Goal: Task Accomplishment & Management: Manage account settings

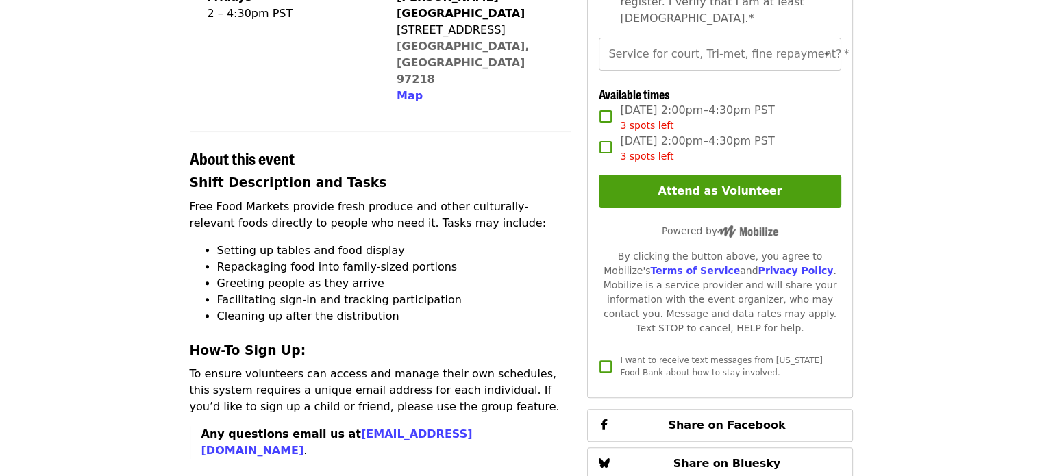
scroll to position [400, 0]
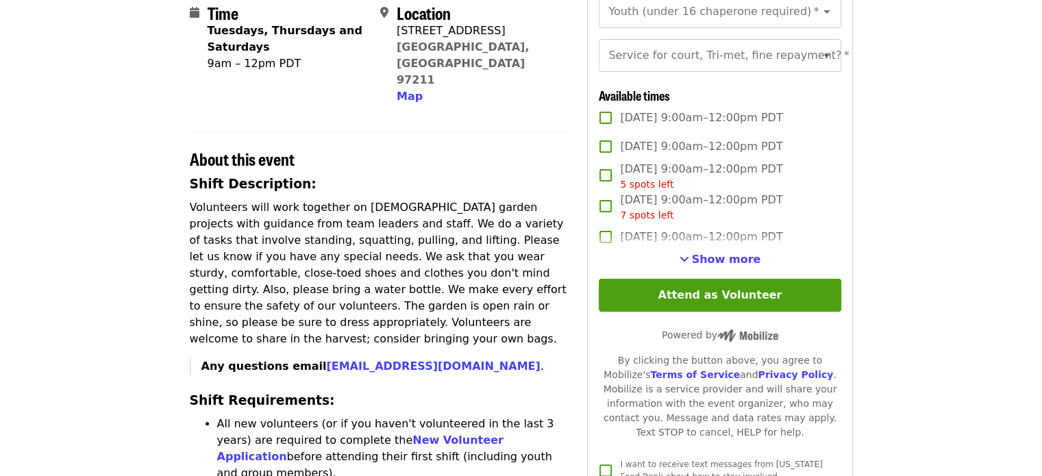
scroll to position [364, 0]
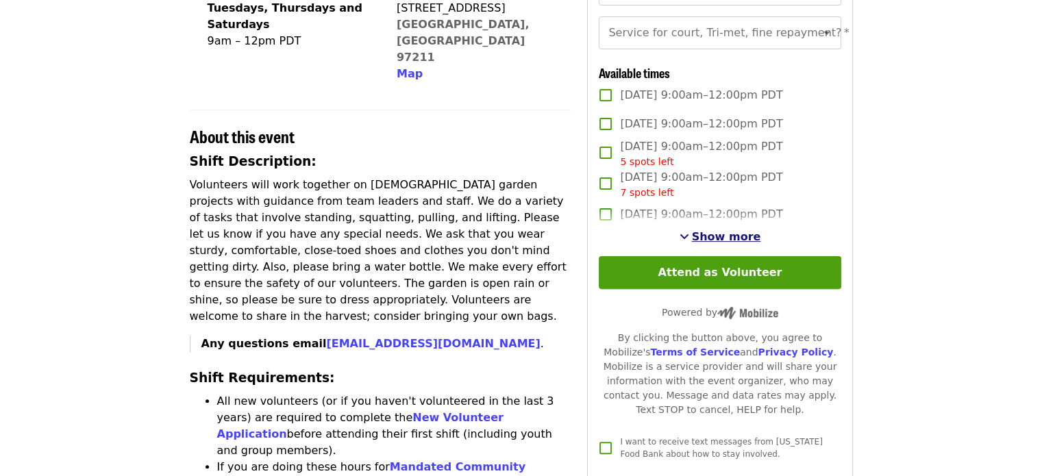
click at [689, 242] on span "See more timeslots" at bounding box center [685, 236] width 10 height 11
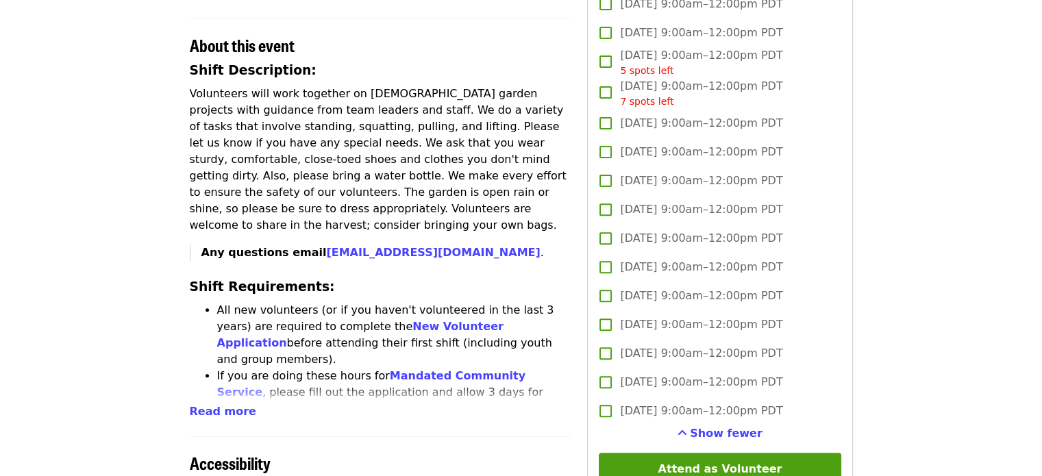
scroll to position [447, 0]
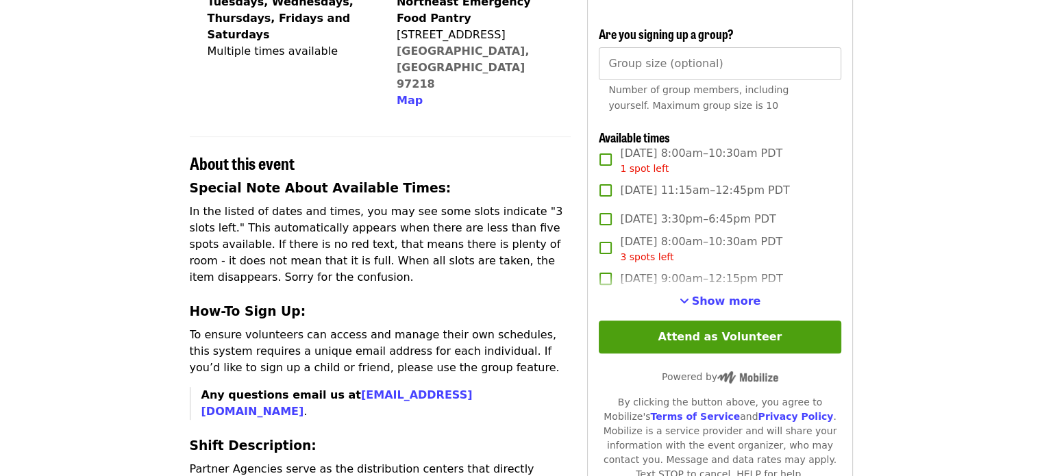
scroll to position [411, 0]
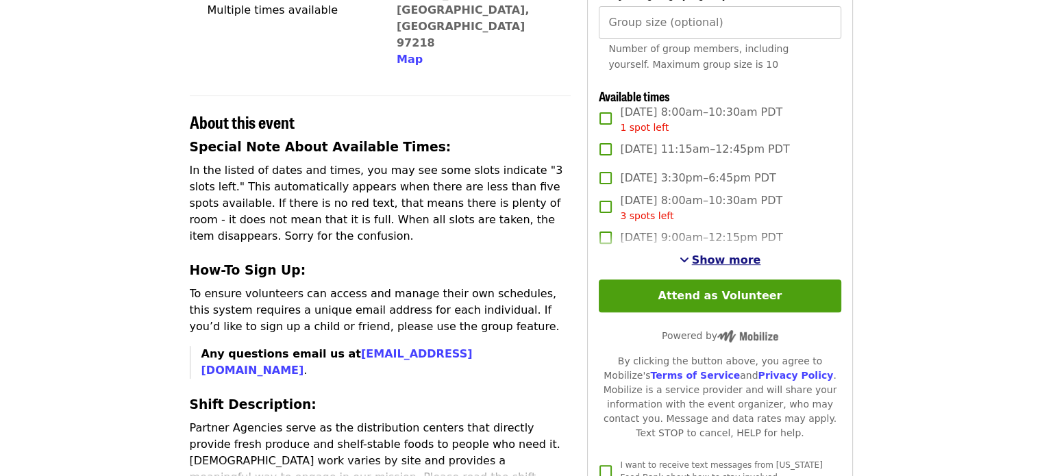
click at [720, 266] on span "Show more" at bounding box center [726, 259] width 69 height 13
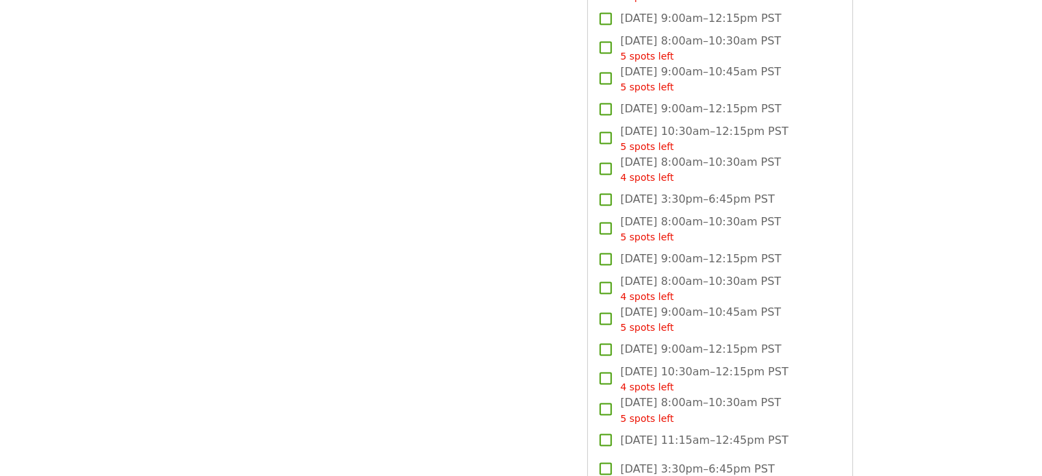
scroll to position [2198, 0]
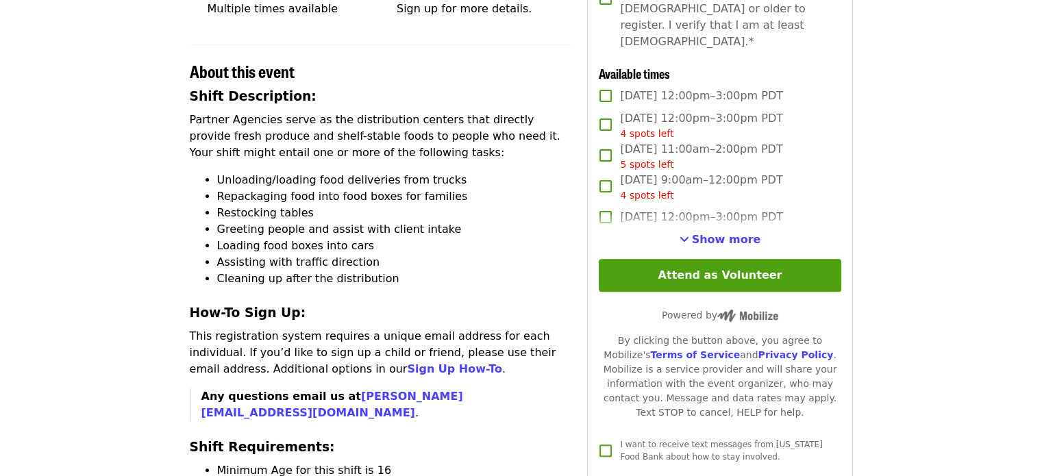
scroll to position [397, 0]
click at [702, 235] on span "Show more" at bounding box center [726, 238] width 69 height 13
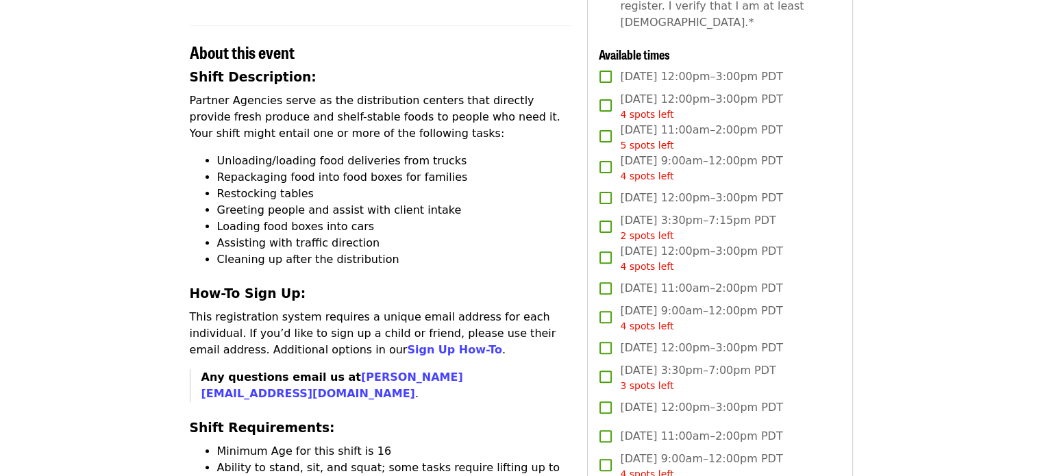
scroll to position [0, 0]
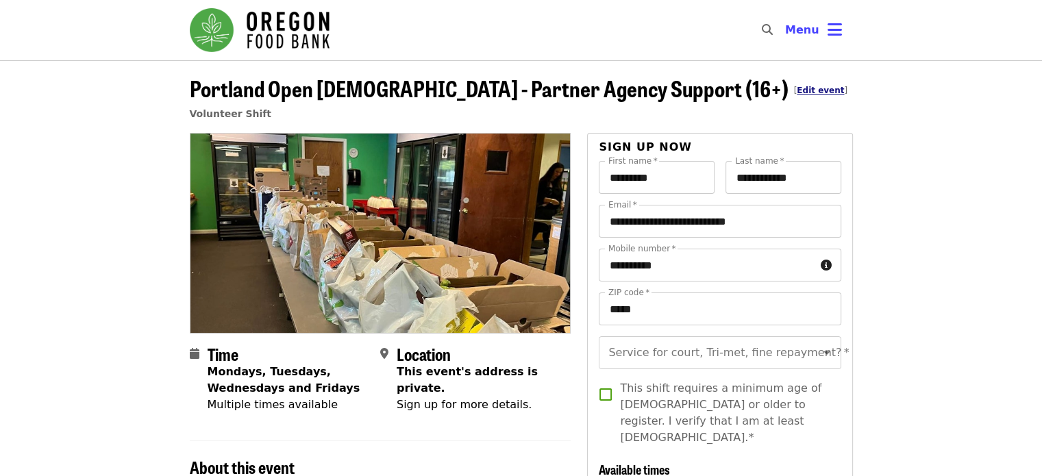
click at [797, 92] on link "Edit event" at bounding box center [820, 91] width 47 height 10
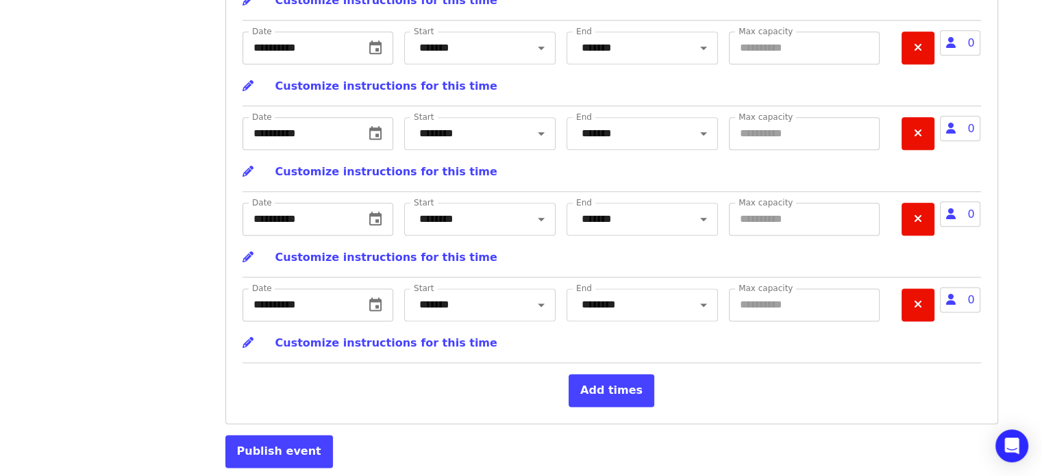
scroll to position [7051, 0]
click at [765, 407] on div "Add times" at bounding box center [612, 390] width 739 height 33
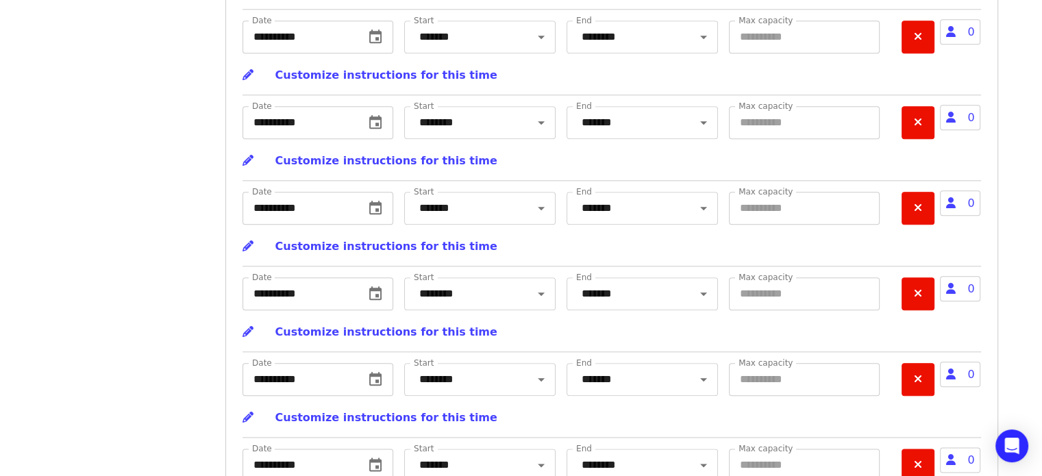
scroll to position [6718, 0]
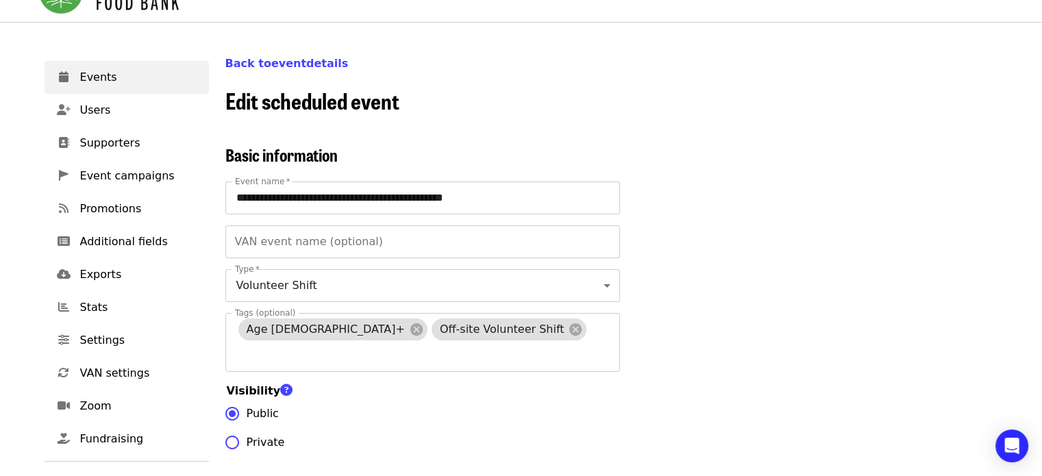
scroll to position [0, 0]
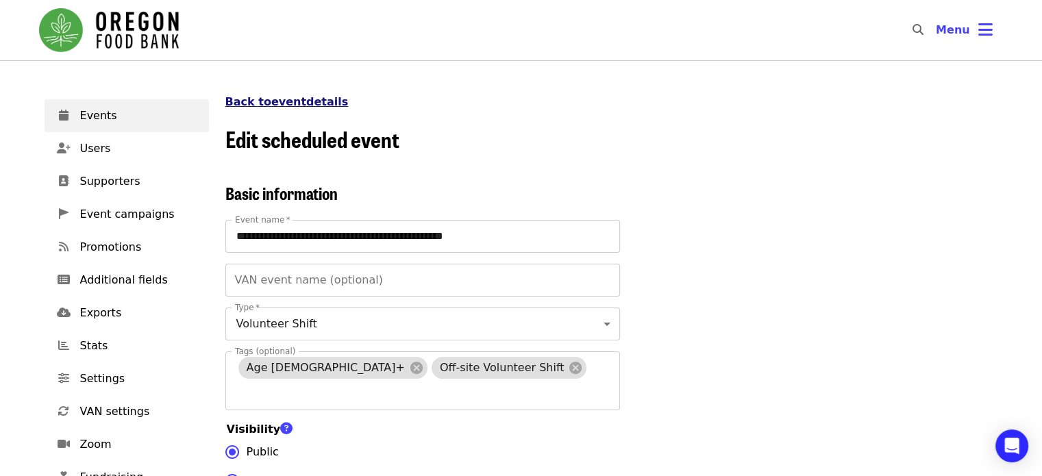
click at [283, 106] on link "Back to event details" at bounding box center [286, 101] width 123 height 13
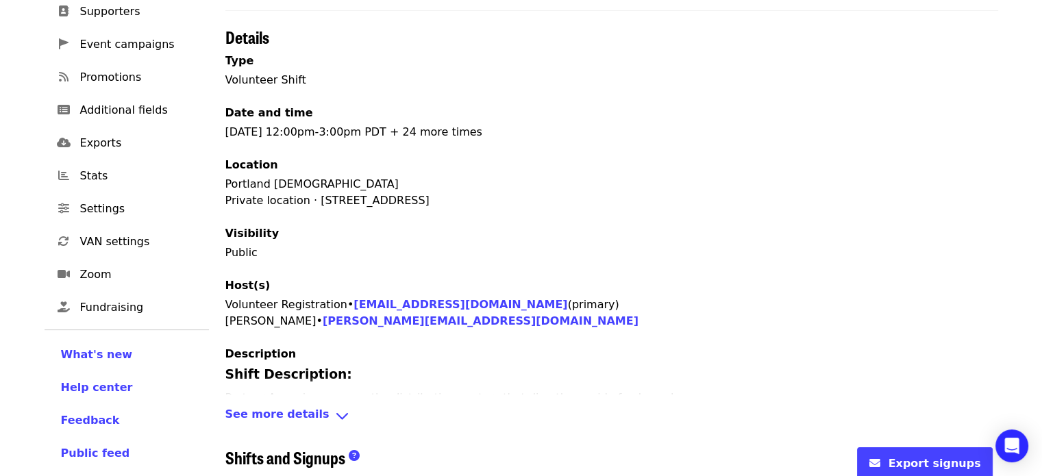
scroll to position [189, 0]
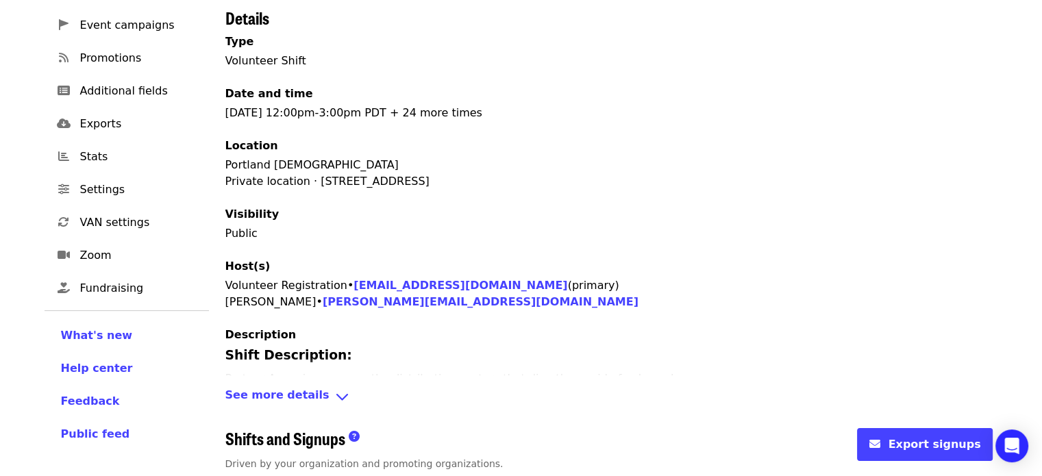
click at [280, 394] on span "See more details" at bounding box center [277, 397] width 104 height 20
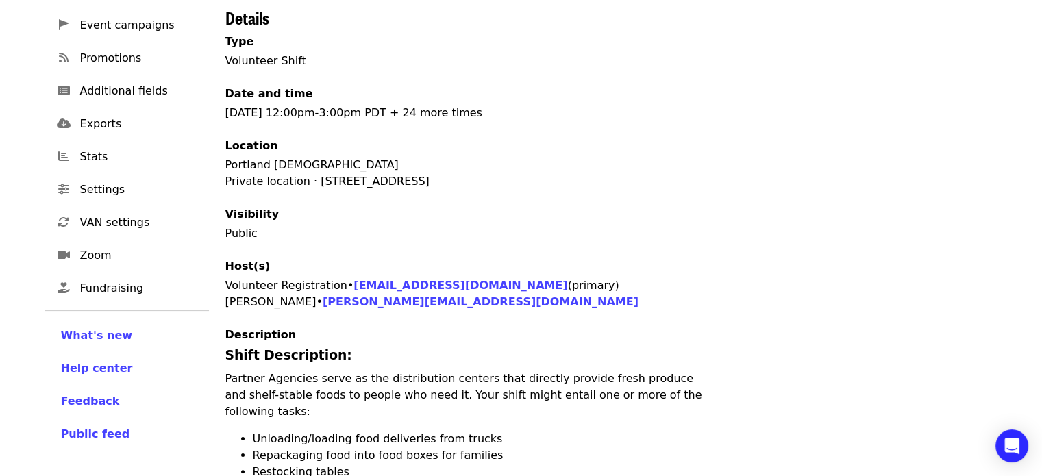
scroll to position [0, 0]
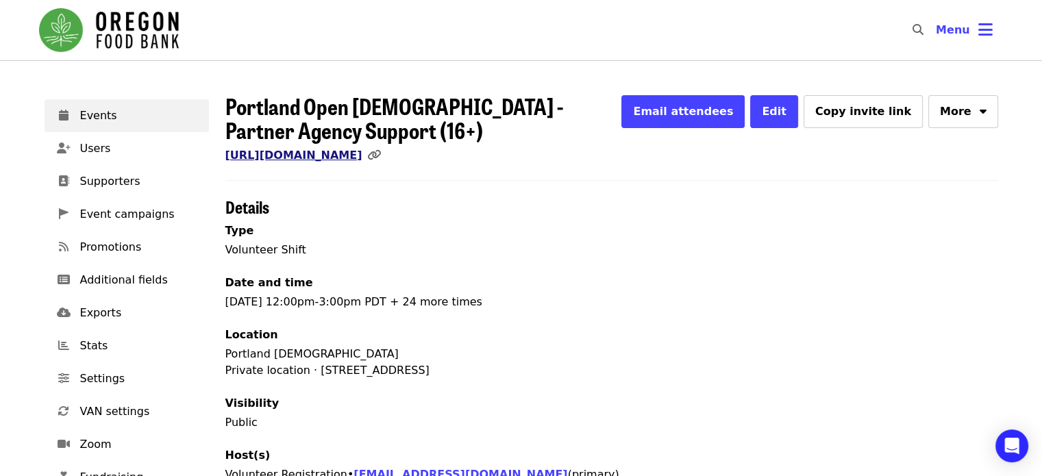
click at [295, 158] on link "https://www.mobilize.us/oregonfoodbank/event/437016/" at bounding box center [293, 155] width 137 height 13
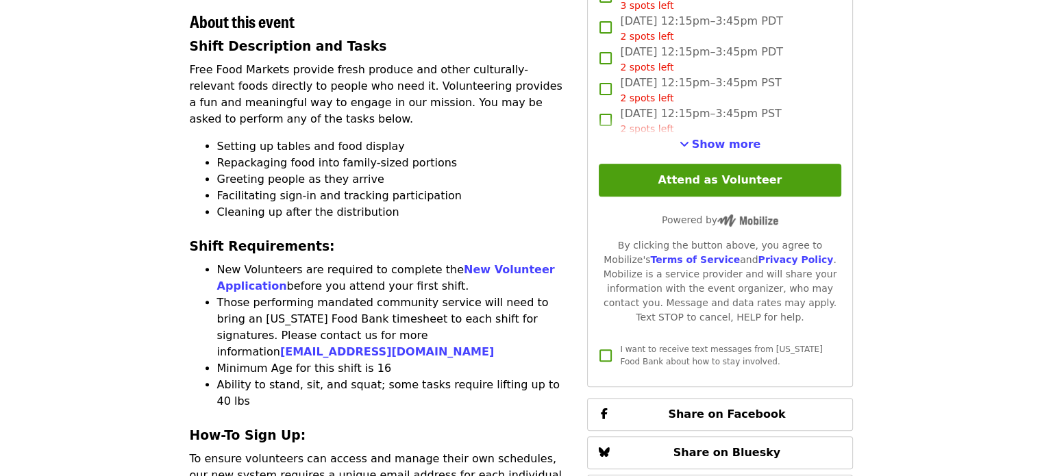
scroll to position [496, 0]
click at [707, 137] on span "Show more" at bounding box center [726, 143] width 69 height 13
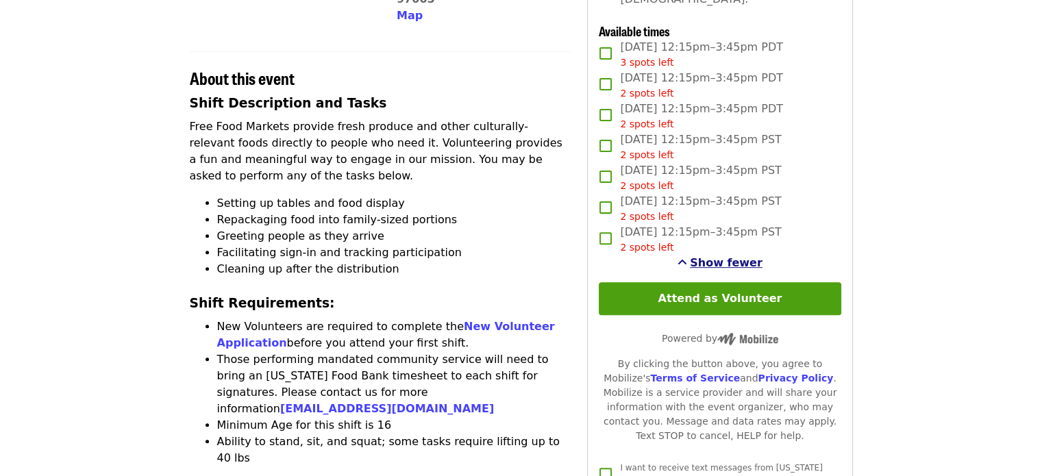
scroll to position [433, 0]
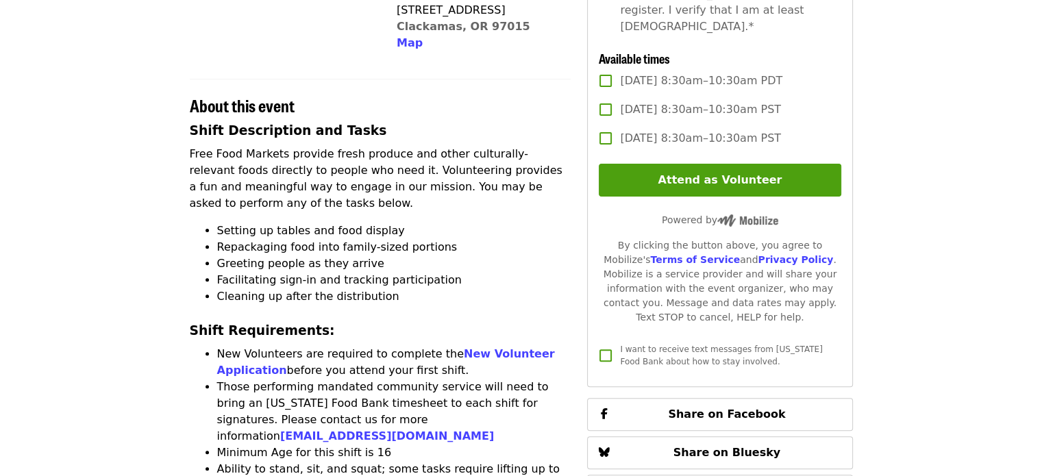
scroll to position [411, 0]
